Goal: Information Seeking & Learning: Learn about a topic

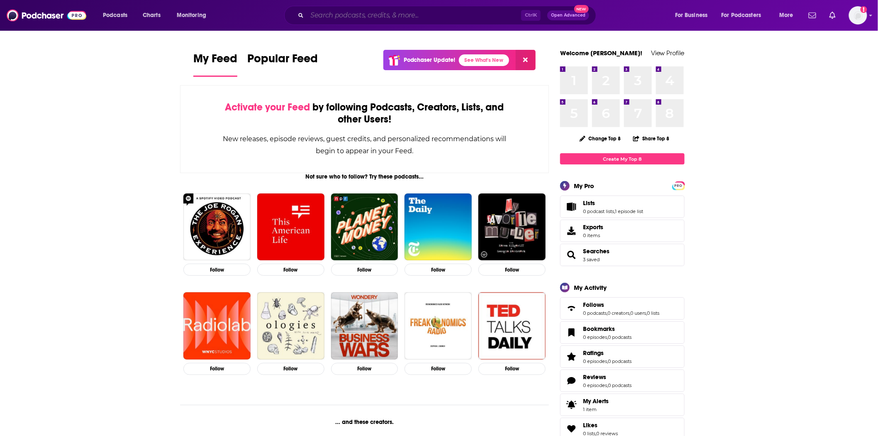
click at [366, 21] on input "Search podcasts, credits, & more..." at bounding box center [414, 15] width 214 height 13
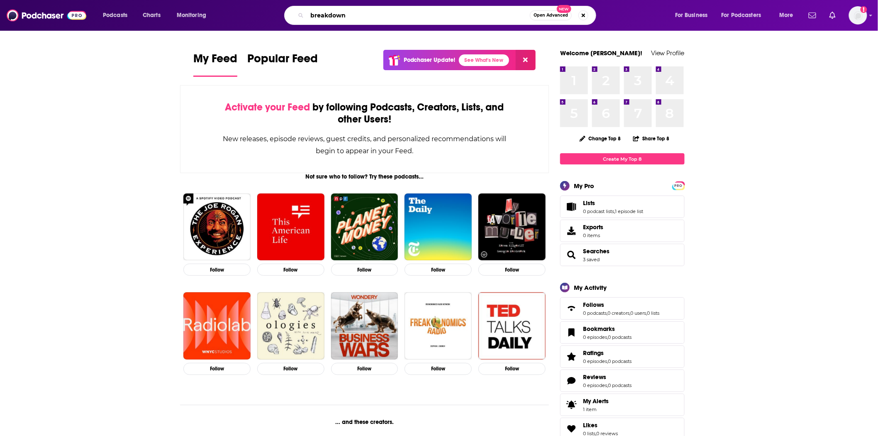
type input "breakdown"
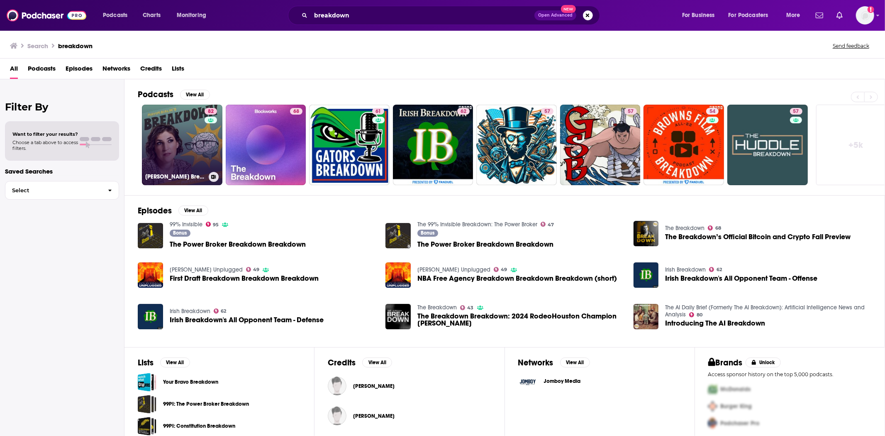
click at [195, 148] on link "82 [PERSON_NAME] Breakdown" at bounding box center [182, 145] width 81 height 81
